Goal: Contribute content

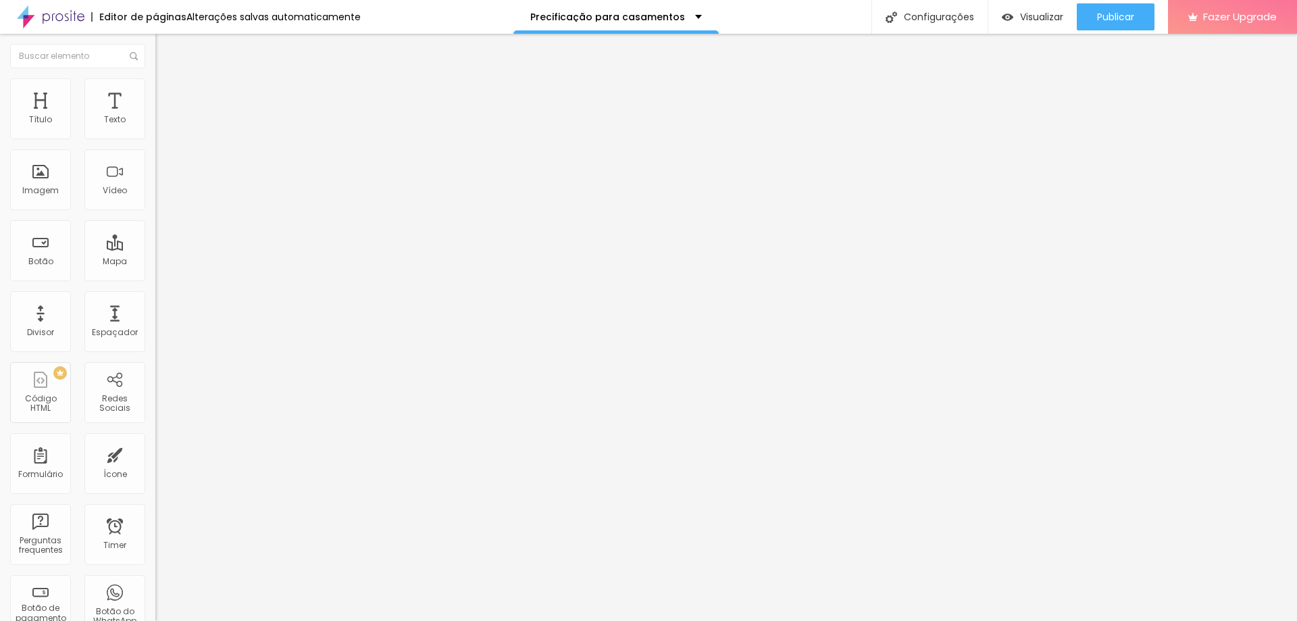
click at [155, 116] on span "Trocar imagem" at bounding box center [192, 110] width 74 height 11
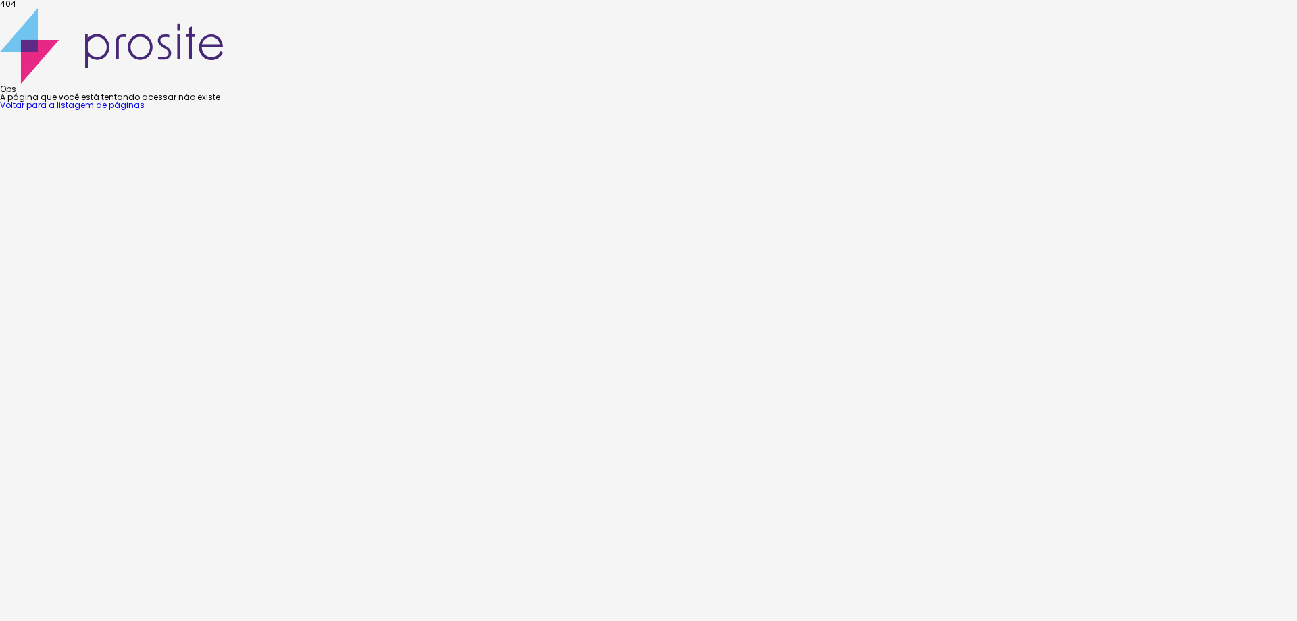
click at [145, 111] on link "Voltar para a listagem de páginas" at bounding box center [72, 104] width 145 height 11
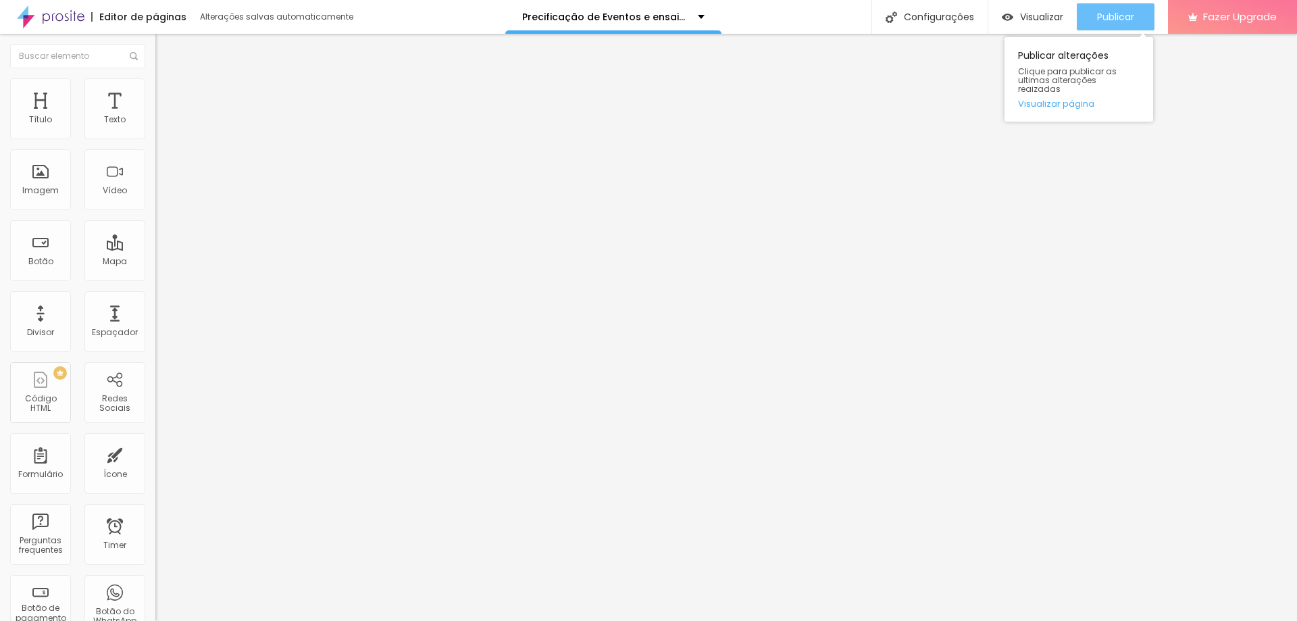
click at [1103, 14] on span "Publicar" at bounding box center [1115, 16] width 37 height 11
click at [1050, 12] on span "Visualizar" at bounding box center [1041, 16] width 43 height 11
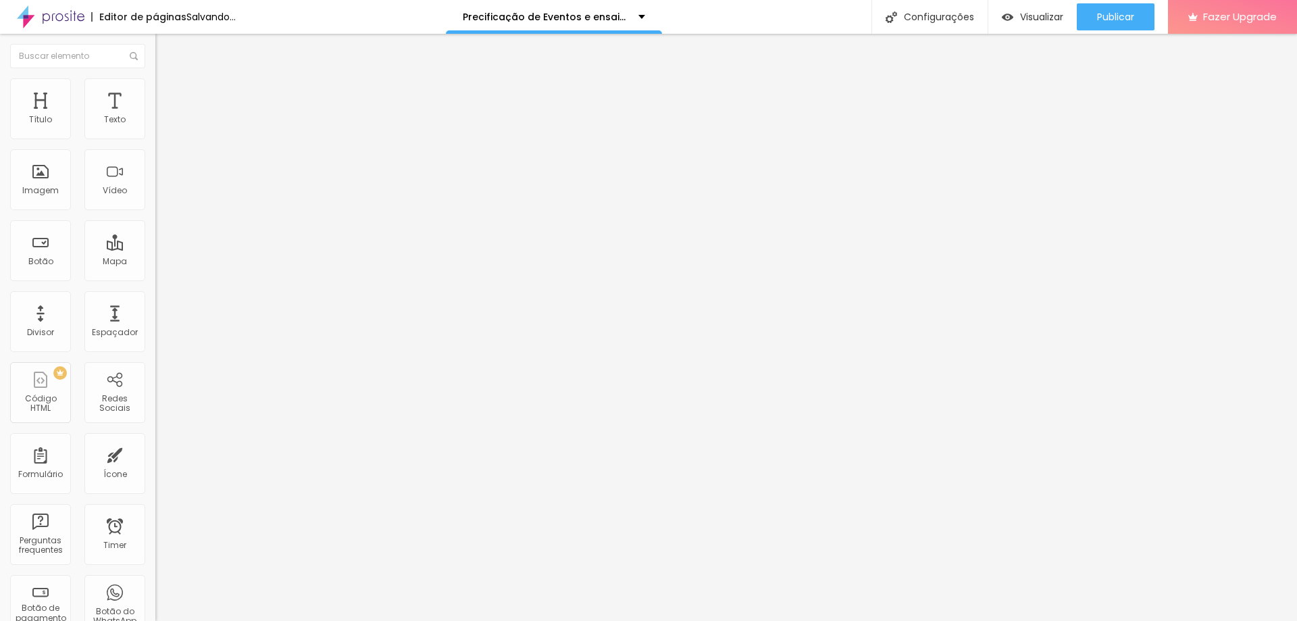
click at [155, 116] on span "Trocar imagem" at bounding box center [192, 110] width 74 height 11
click at [54, 341] on div "Divisor" at bounding box center [40, 321] width 61 height 61
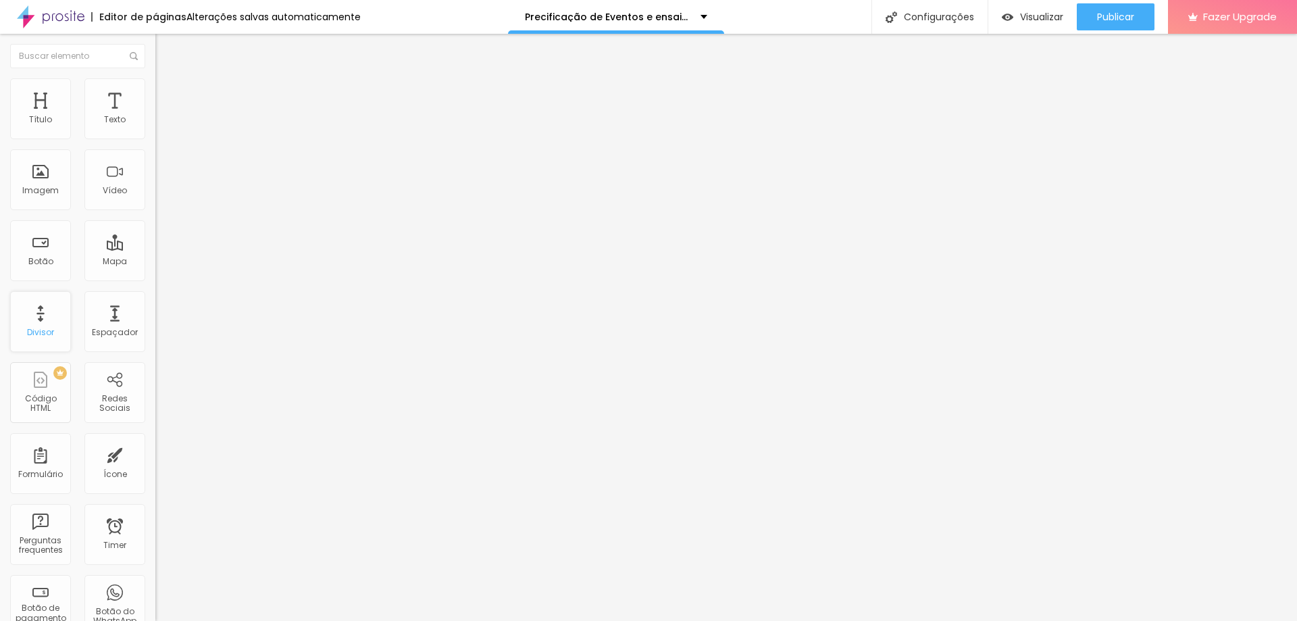
click at [53, 334] on div "Divisor" at bounding box center [40, 332] width 27 height 9
click at [34, 336] on div "Divisor" at bounding box center [40, 332] width 27 height 9
click at [1034, 19] on span "Visualizar" at bounding box center [1041, 16] width 43 height 11
